Goal: Information Seeking & Learning: Learn about a topic

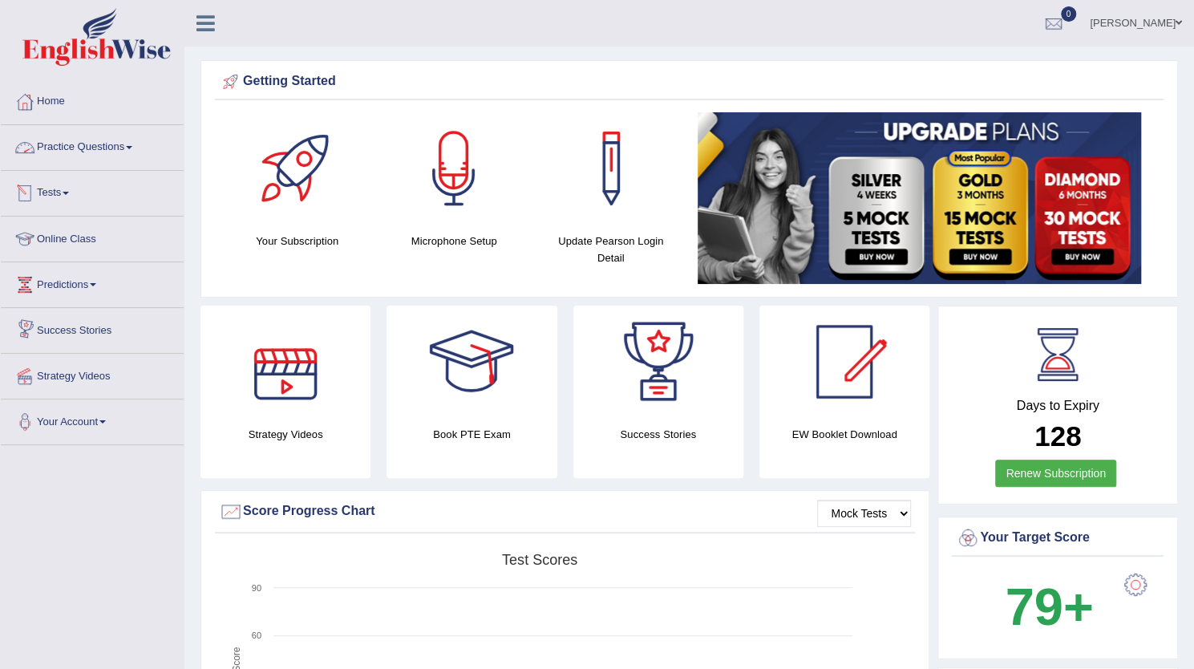
click at [93, 153] on link "Practice Questions" at bounding box center [92, 145] width 183 height 40
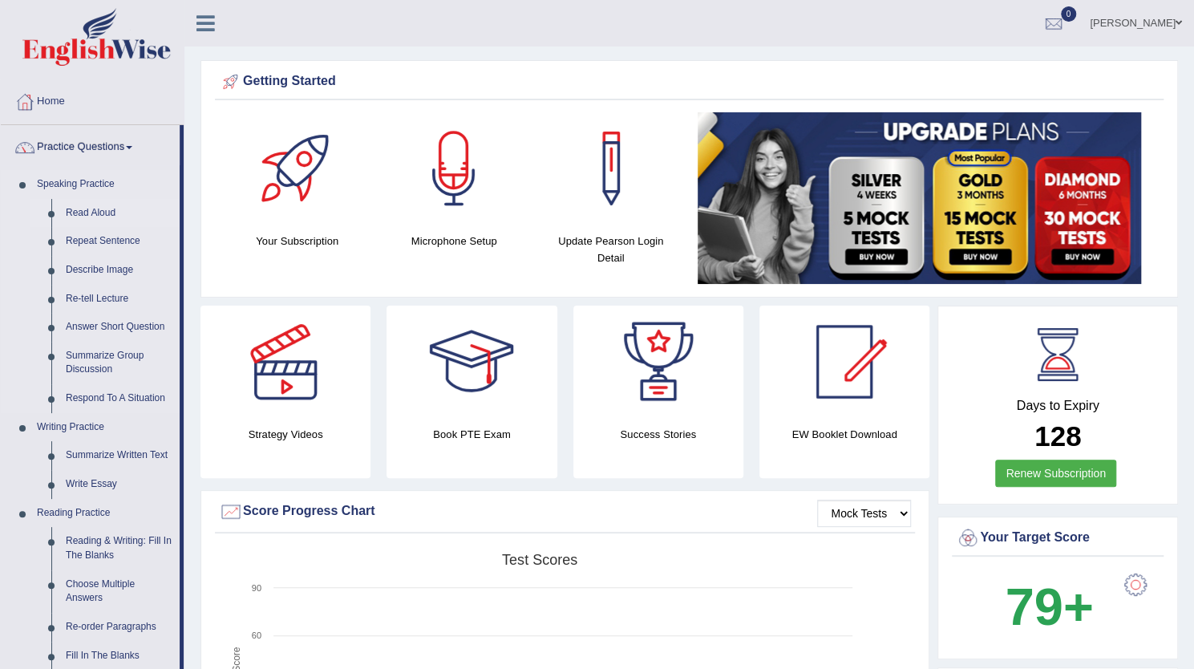
click at [83, 210] on link "Read Aloud" at bounding box center [119, 213] width 121 height 29
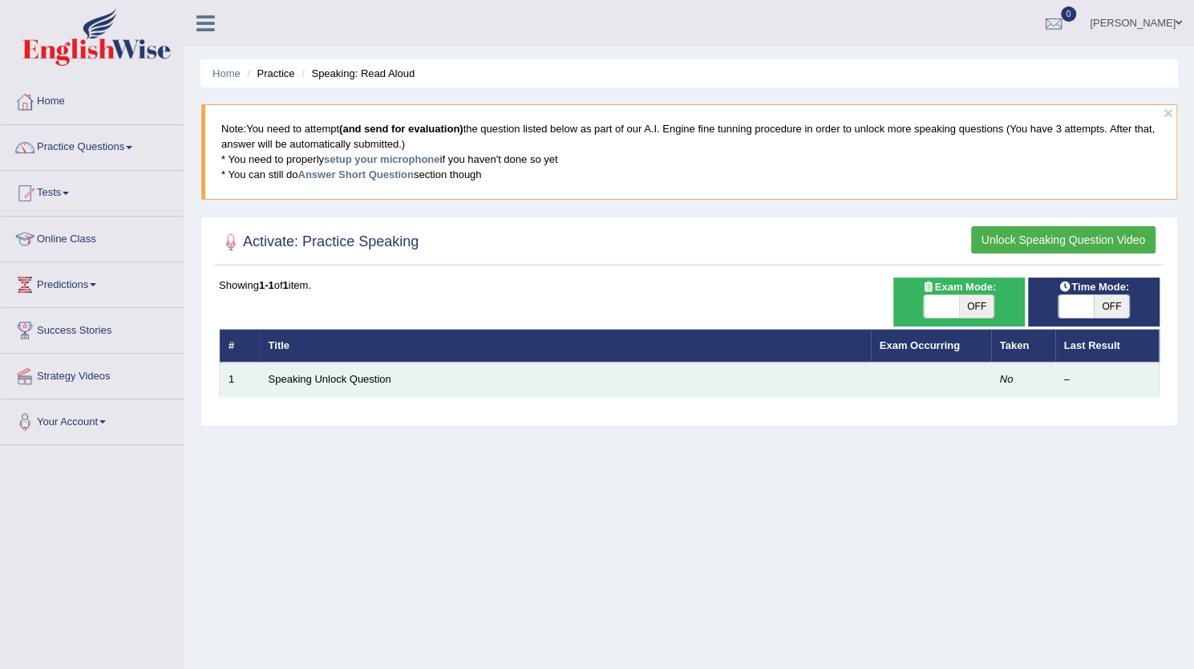
click at [347, 369] on td "Speaking Unlock Question" at bounding box center [565, 380] width 611 height 34
click at [342, 379] on link "Speaking Unlock Question" at bounding box center [330, 379] width 123 height 12
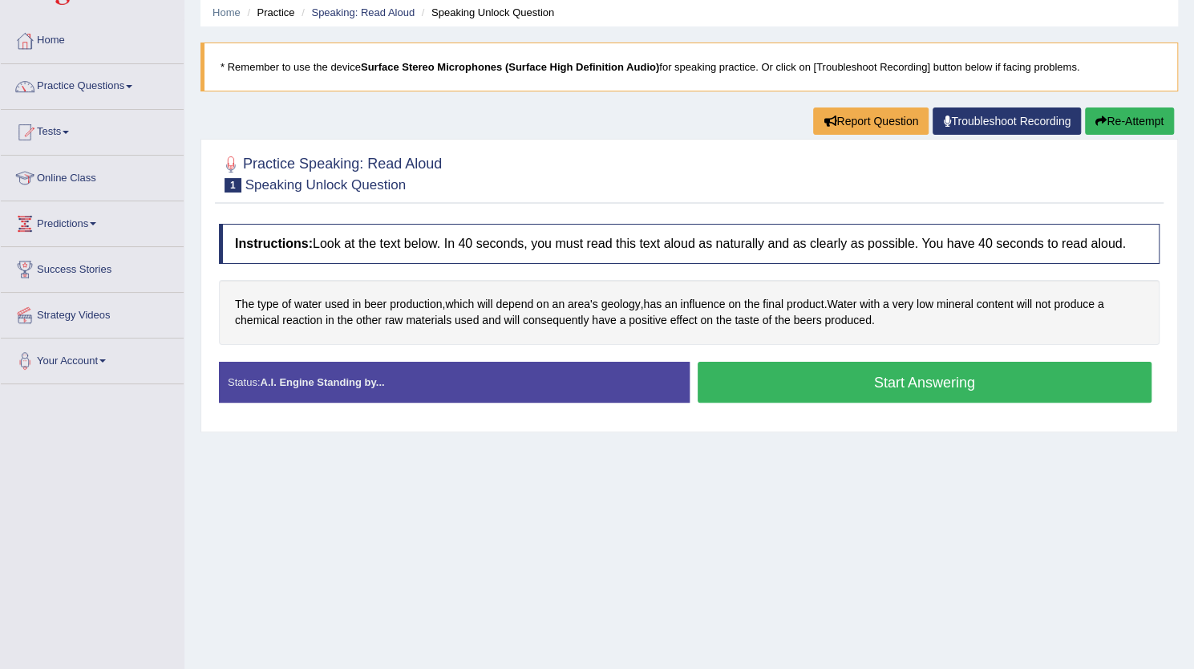
scroll to position [62, 0]
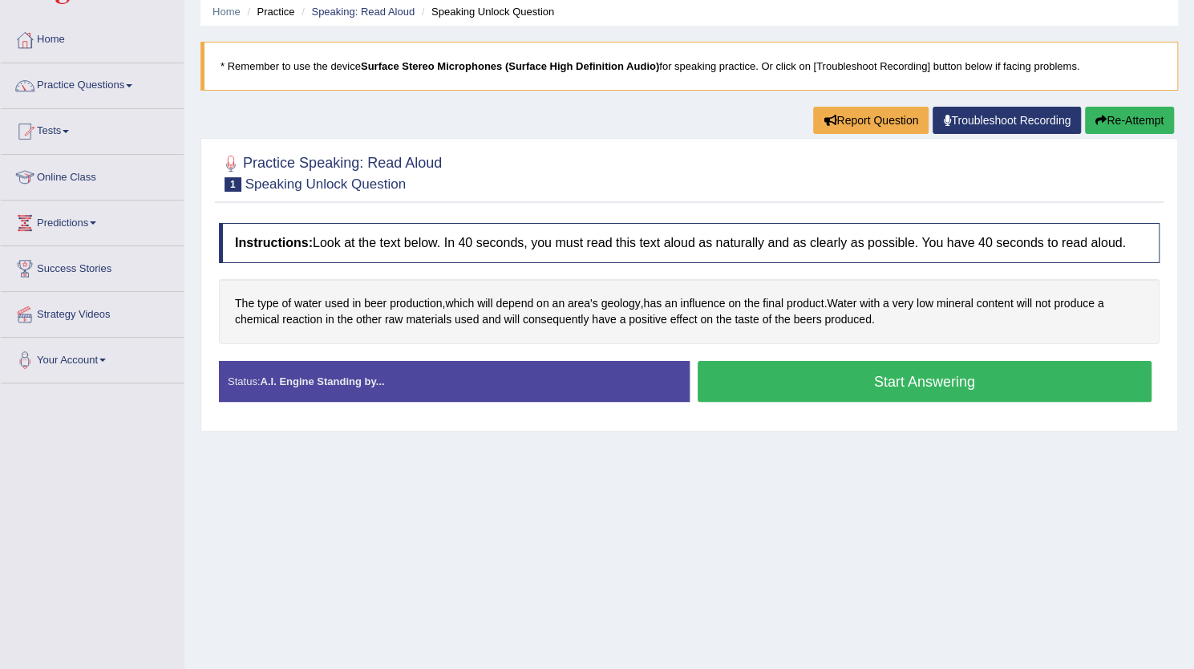
click at [881, 389] on button "Start Answering" at bounding box center [925, 381] width 455 height 41
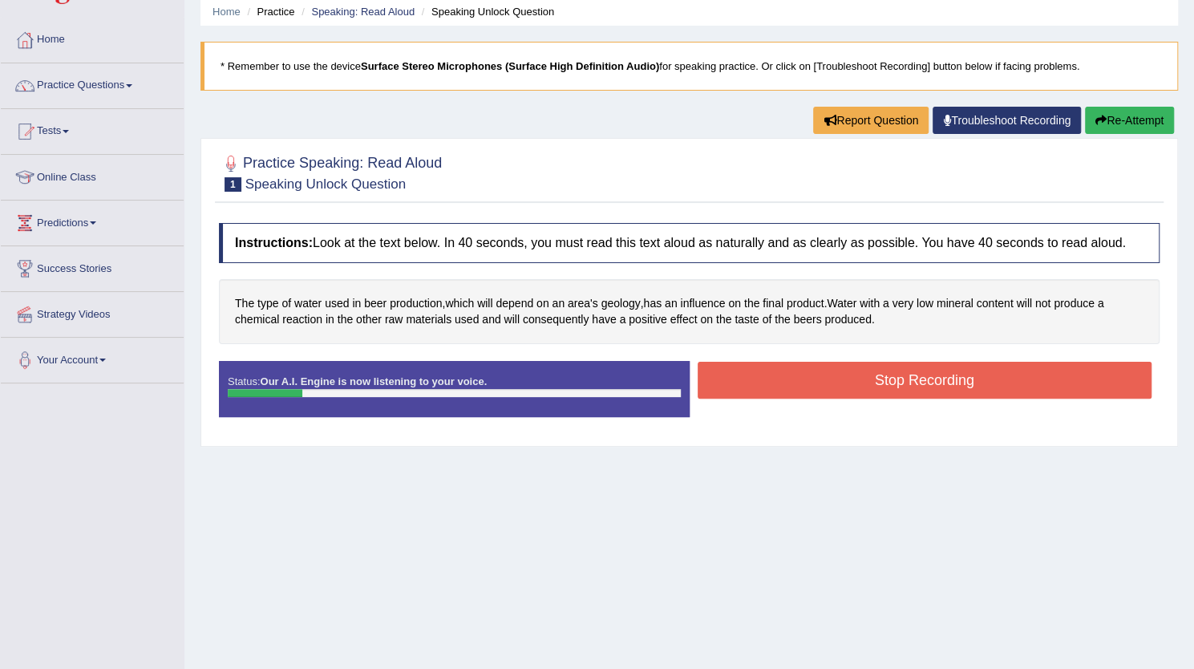
click at [881, 389] on button "Stop Recording" at bounding box center [925, 380] width 455 height 37
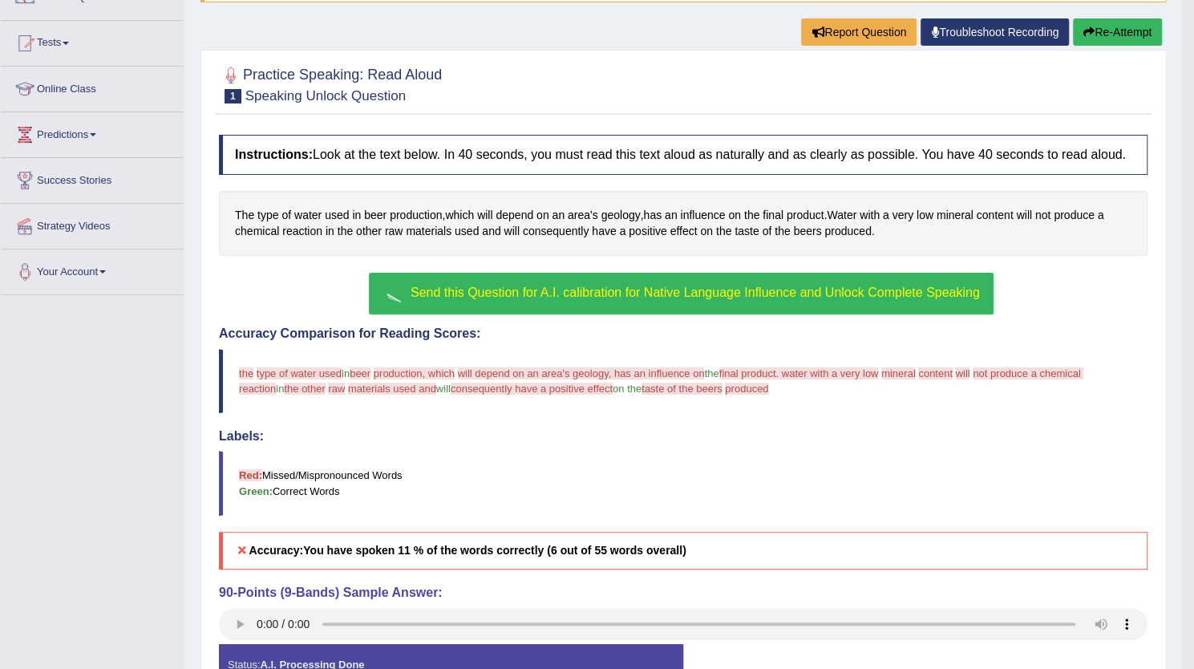
scroll to position [151, 0]
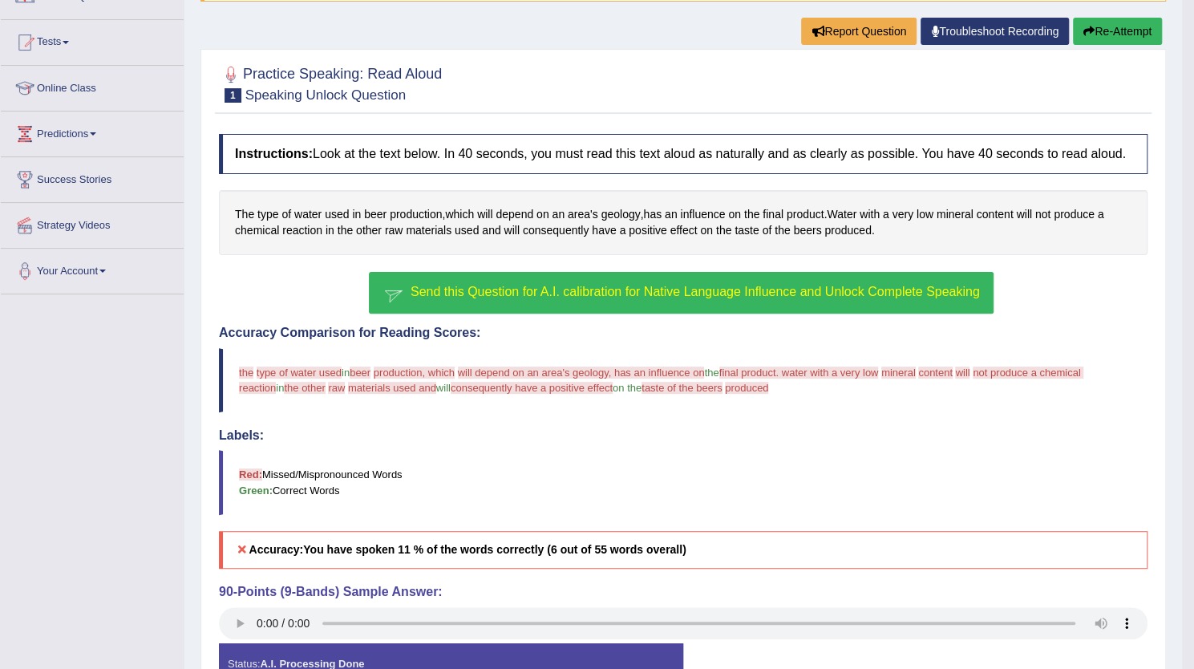
click at [521, 290] on span "Send this Question for A.I. calibration for Native Language Influence and Unloc…" at bounding box center [695, 292] width 569 height 14
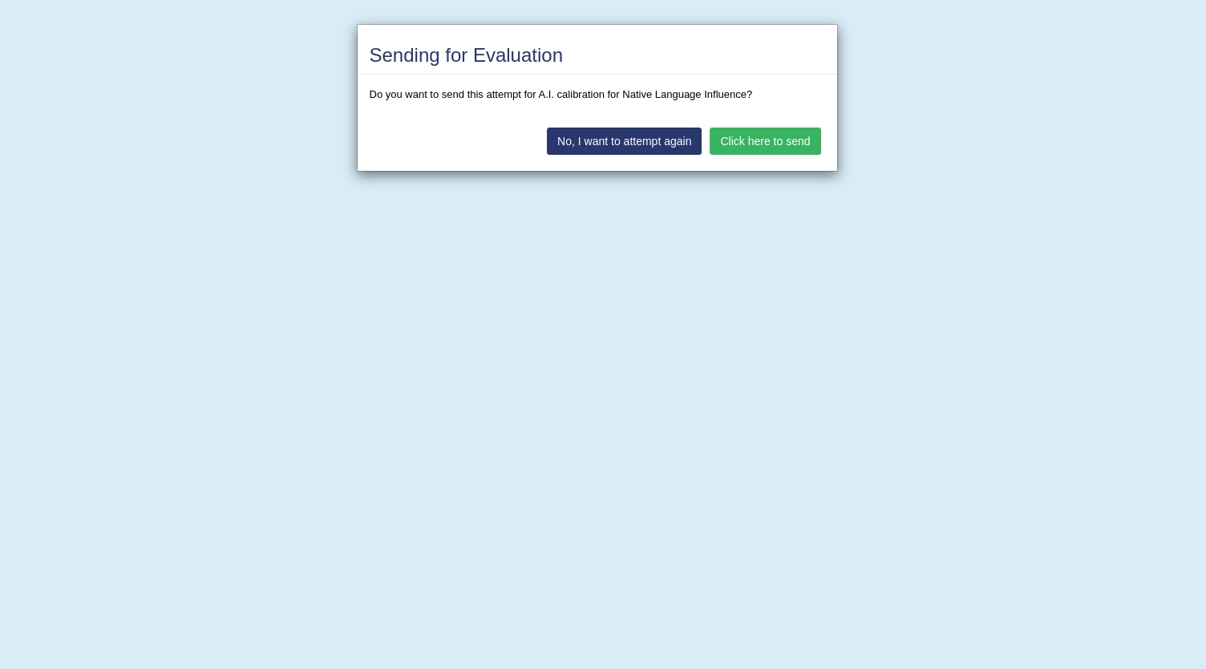
click at [768, 139] on button "Click here to send" at bounding box center [765, 141] width 111 height 27
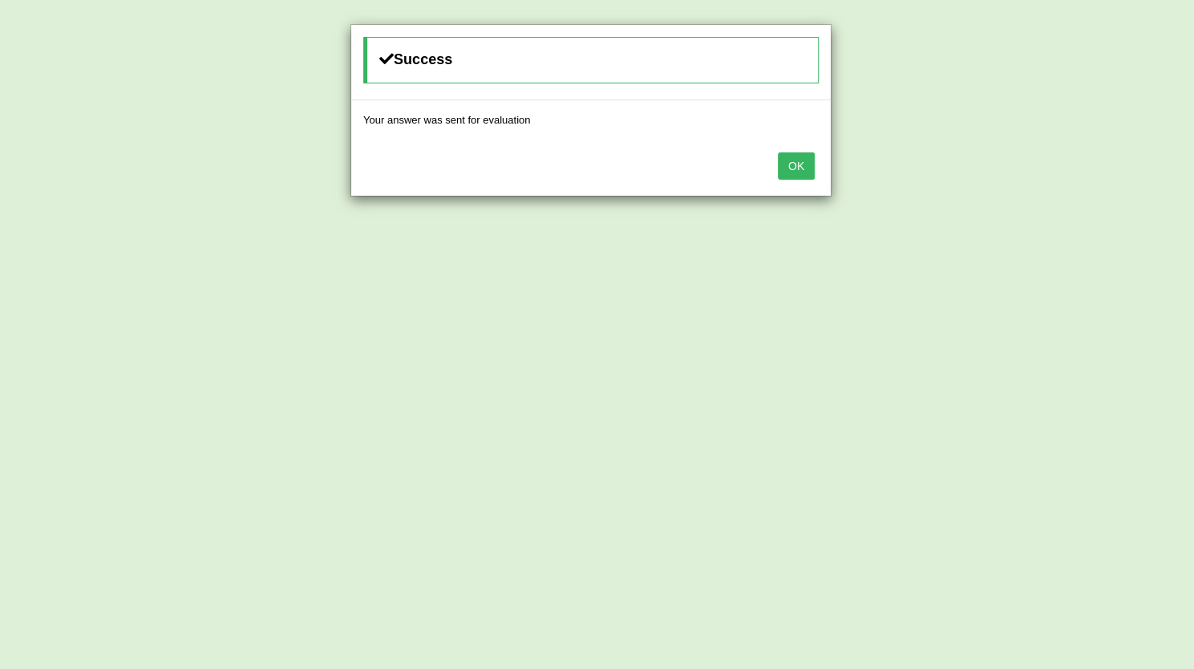
click at [805, 164] on button "OK" at bounding box center [796, 165] width 37 height 27
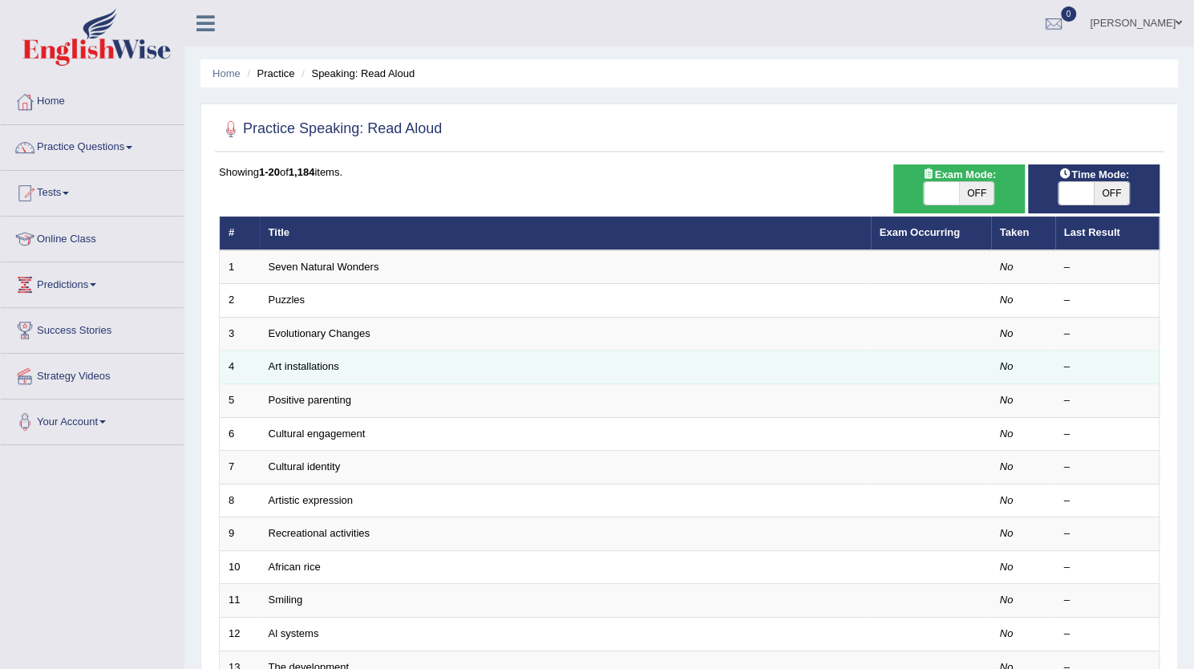
scroll to position [13, 0]
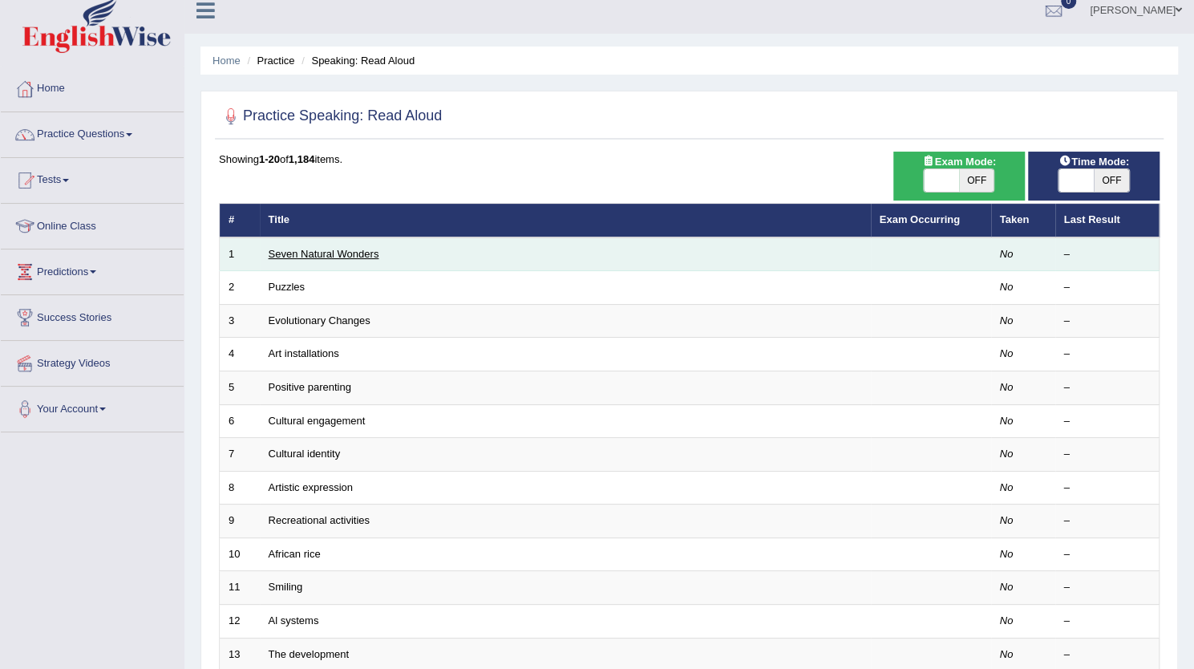
click at [305, 253] on link "Seven Natural Wonders" at bounding box center [324, 254] width 111 height 12
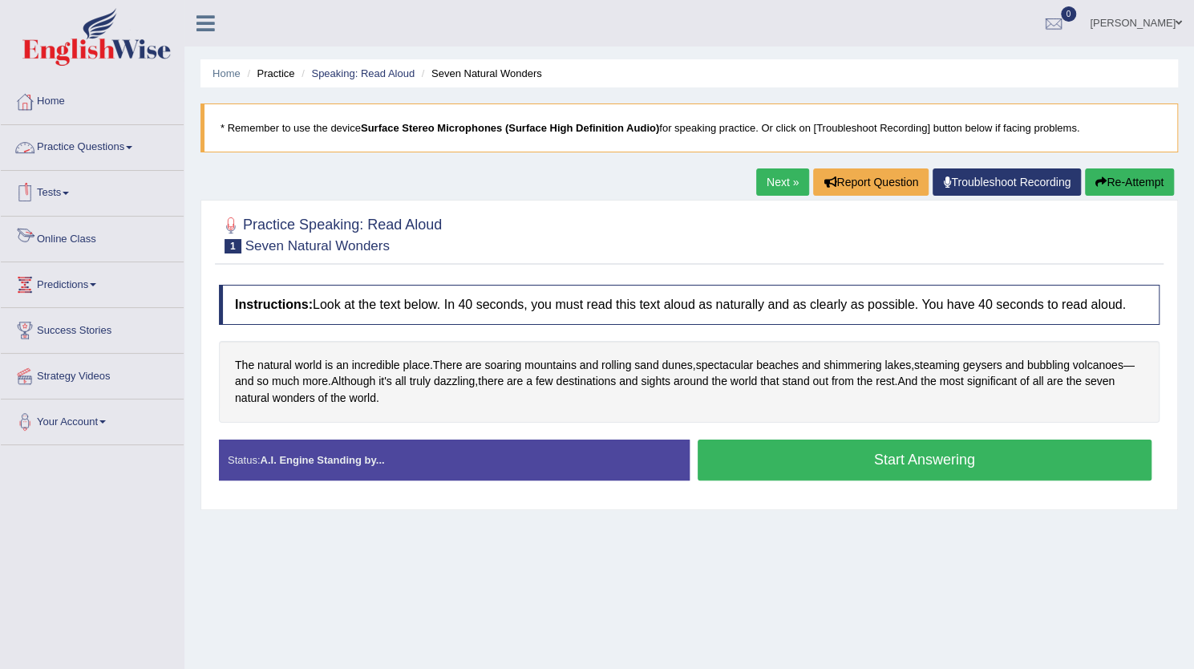
click at [47, 229] on link "Online Class" at bounding box center [92, 237] width 183 height 40
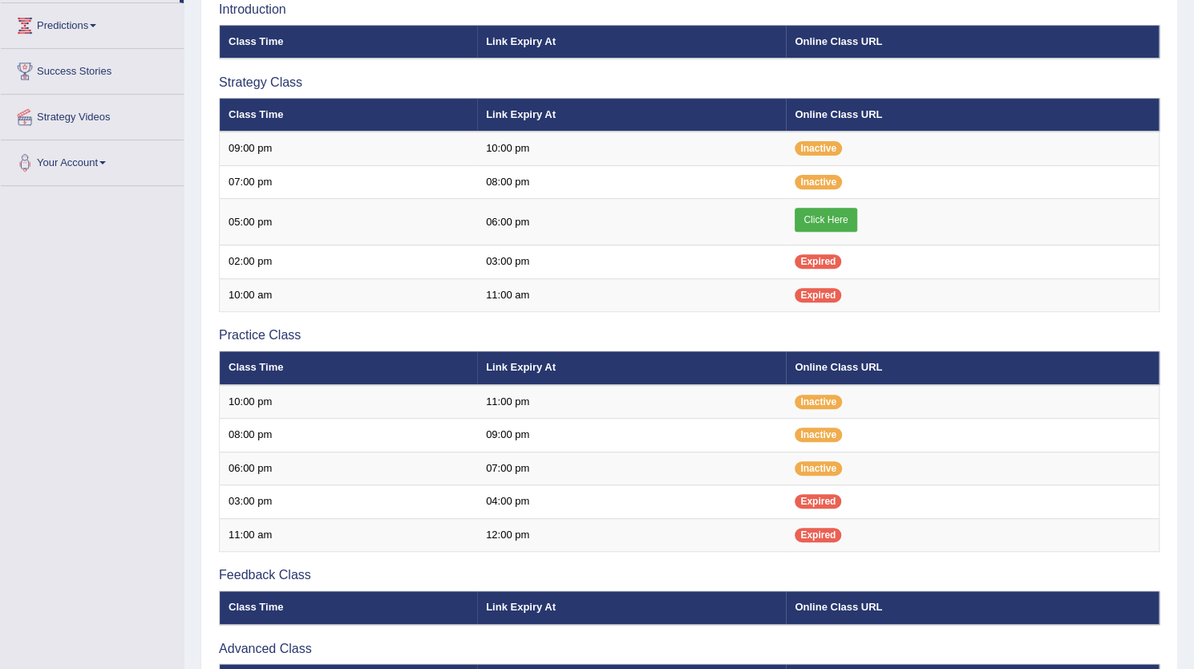
scroll to position [260, 0]
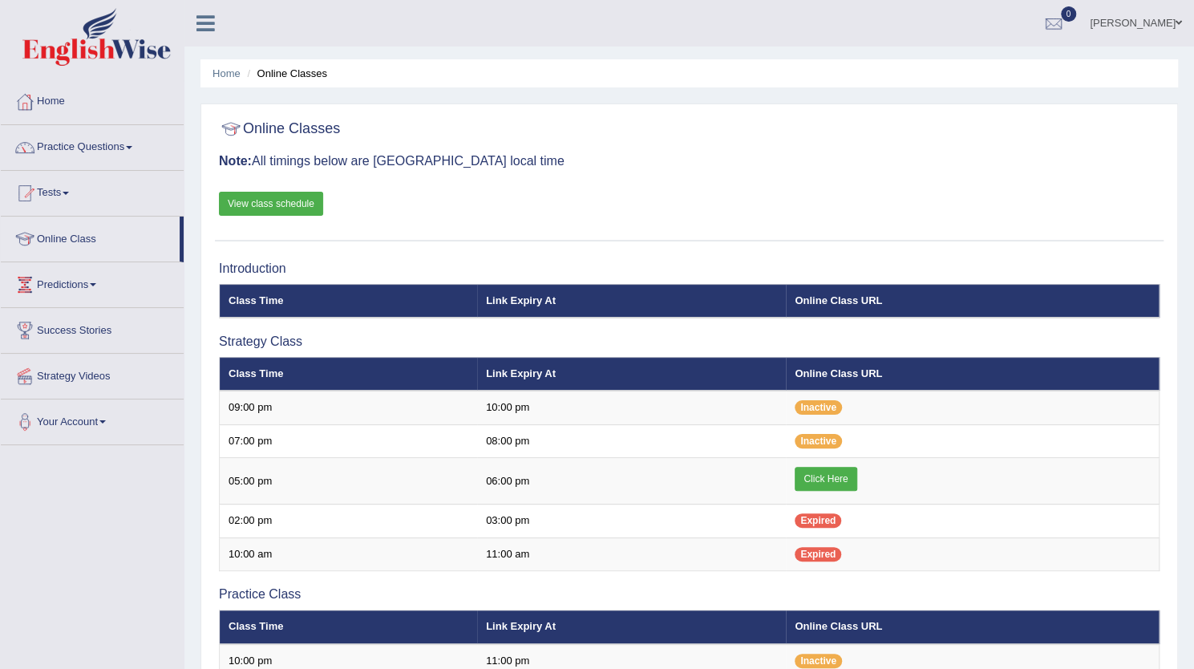
scroll to position [12, 0]
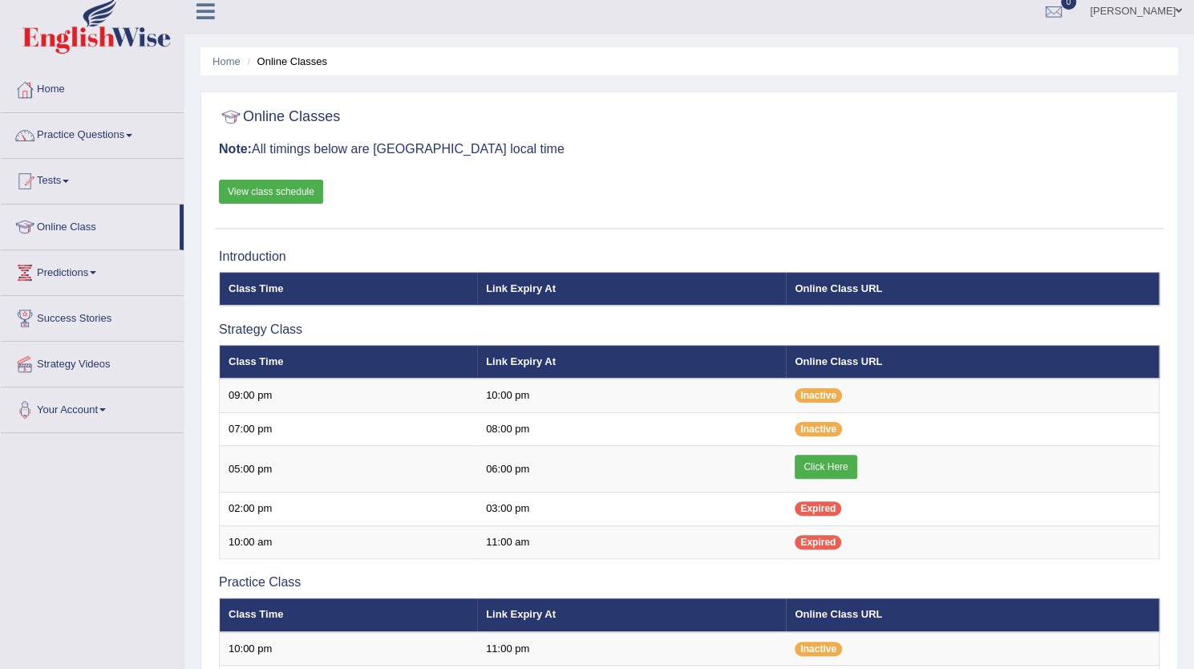
click at [276, 191] on link "View class schedule" at bounding box center [271, 192] width 104 height 24
